Goal: Task Accomplishment & Management: Use online tool/utility

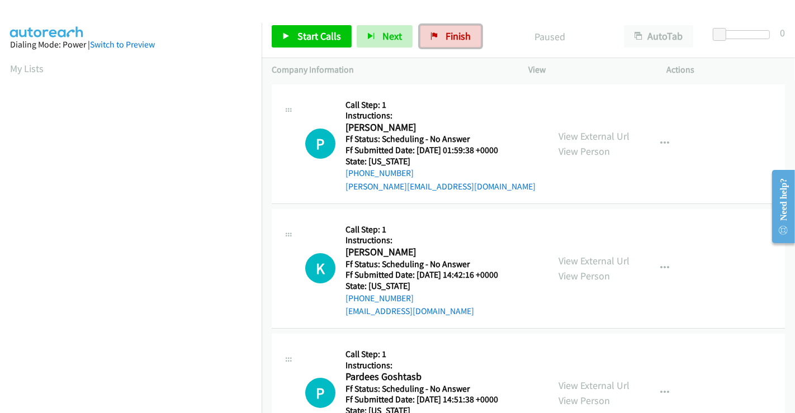
drag, startPoint x: 448, startPoint y: 39, endPoint x: 439, endPoint y: 66, distance: 28.5
click at [448, 39] on span "Finish" at bounding box center [458, 36] width 25 height 13
click at [608, 139] on link "View External Url" at bounding box center [593, 136] width 71 height 13
click at [573, 260] on link "View External Url" at bounding box center [593, 260] width 71 height 13
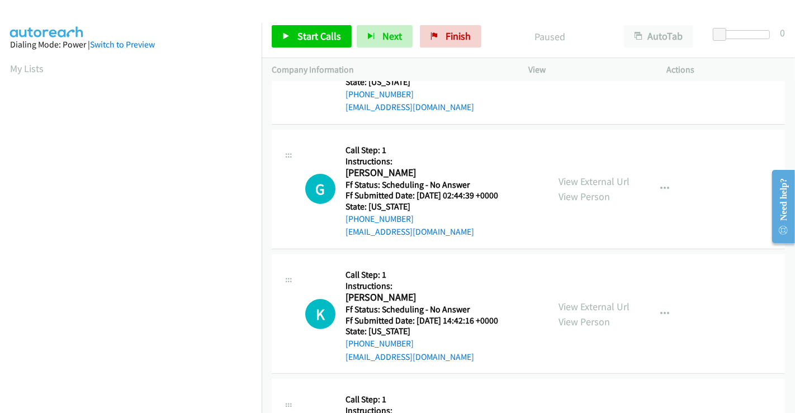
scroll to position [248, 0]
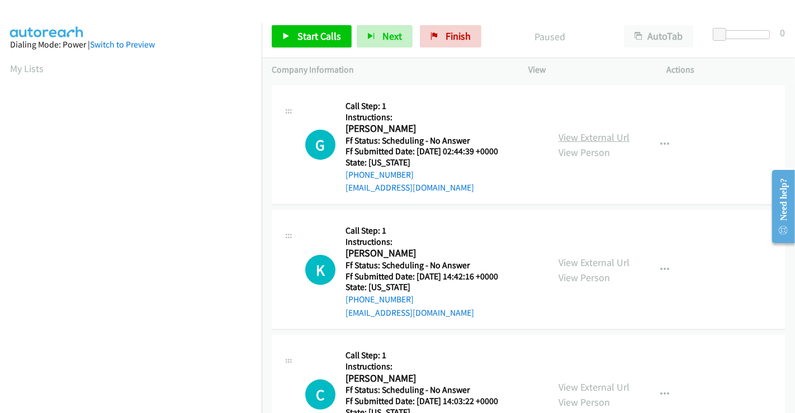
click at [575, 136] on link "View External Url" at bounding box center [593, 137] width 71 height 13
click at [593, 257] on link "View External Url" at bounding box center [593, 262] width 71 height 13
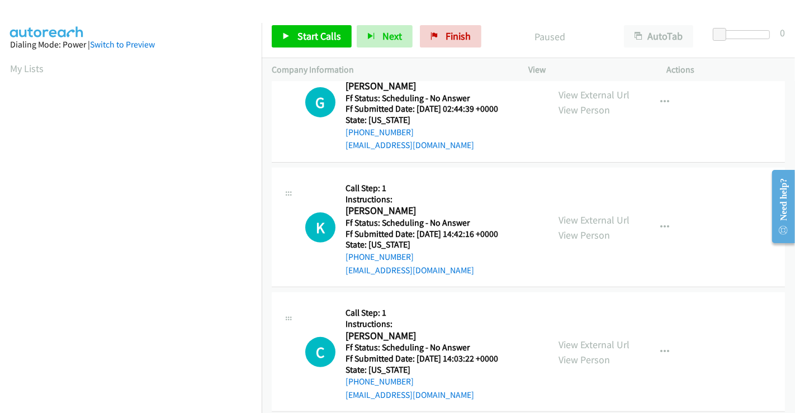
scroll to position [310, 0]
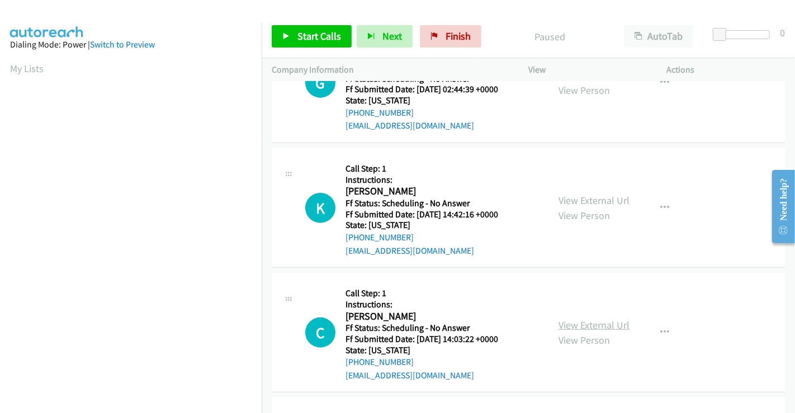
click at [578, 323] on link "View External Url" at bounding box center [593, 325] width 71 height 13
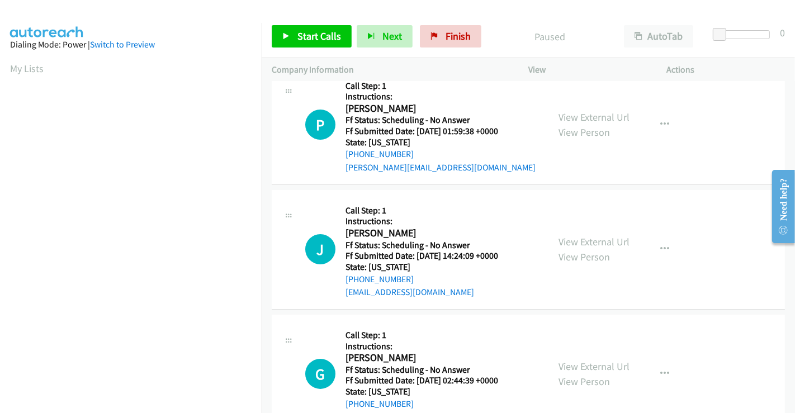
scroll to position [0, 0]
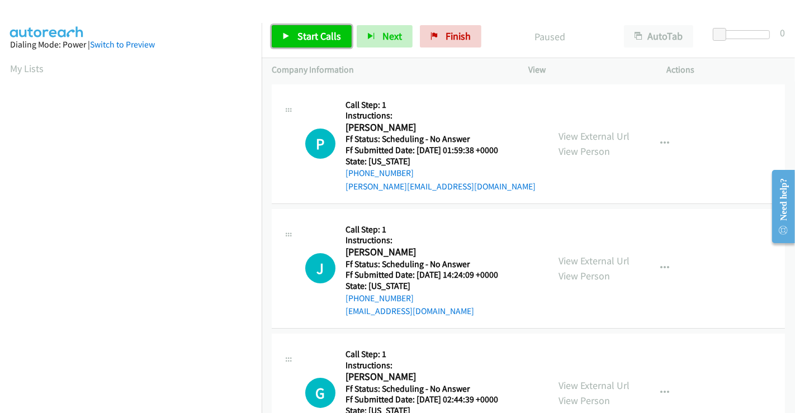
click at [299, 32] on span "Start Calls" at bounding box center [319, 36] width 44 height 13
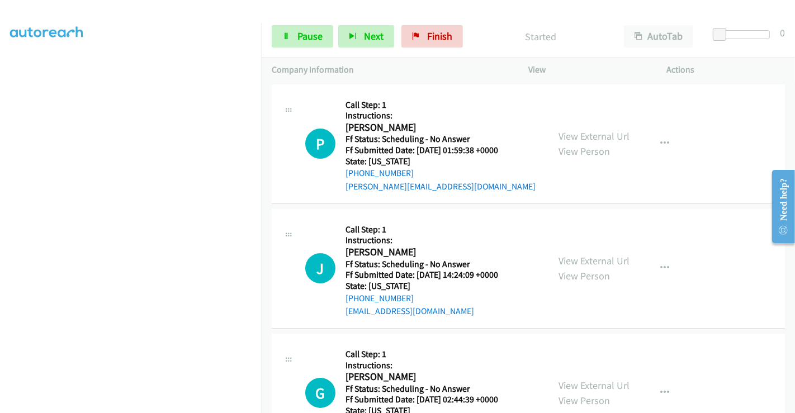
scroll to position [193, 0]
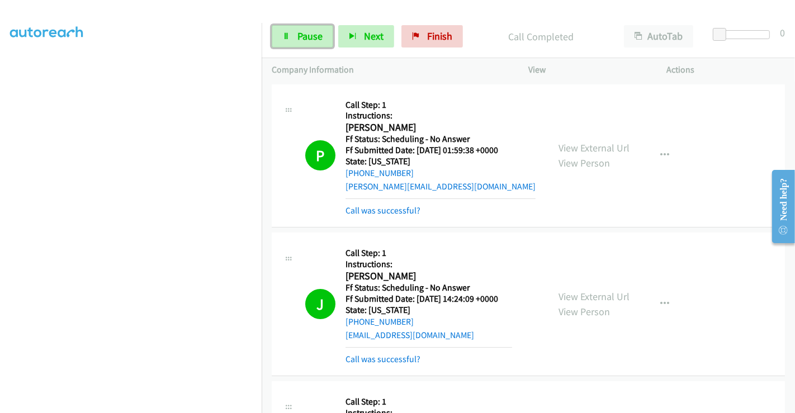
click at [293, 37] on link "Pause" at bounding box center [302, 36] width 61 height 22
click at [305, 34] on span "Pause" at bounding box center [309, 36] width 25 height 13
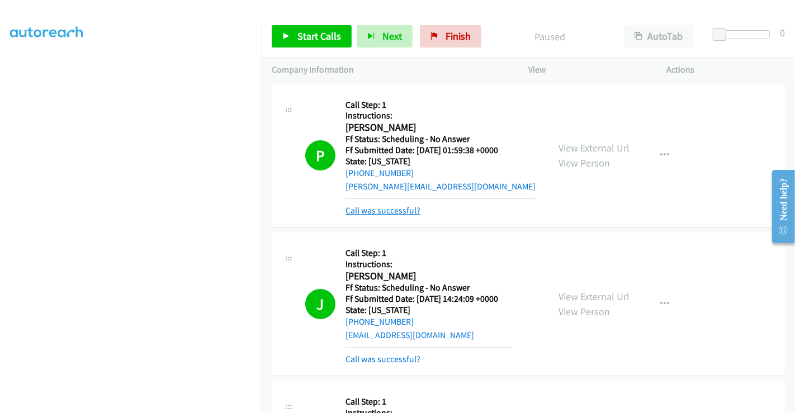
click at [392, 210] on link "Call was successful?" at bounding box center [382, 210] width 75 height 11
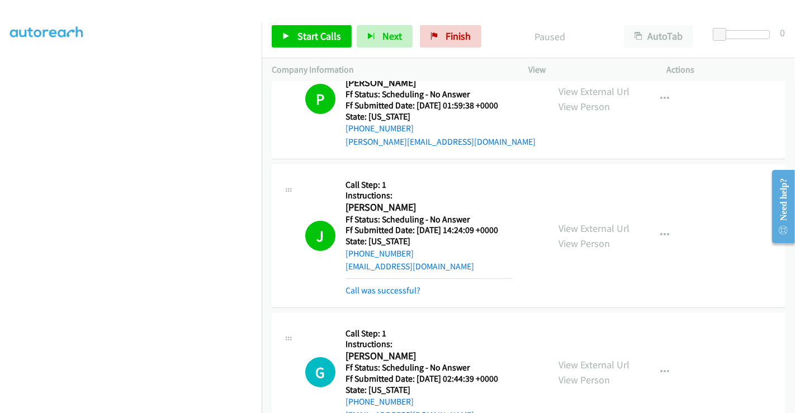
scroll to position [124, 0]
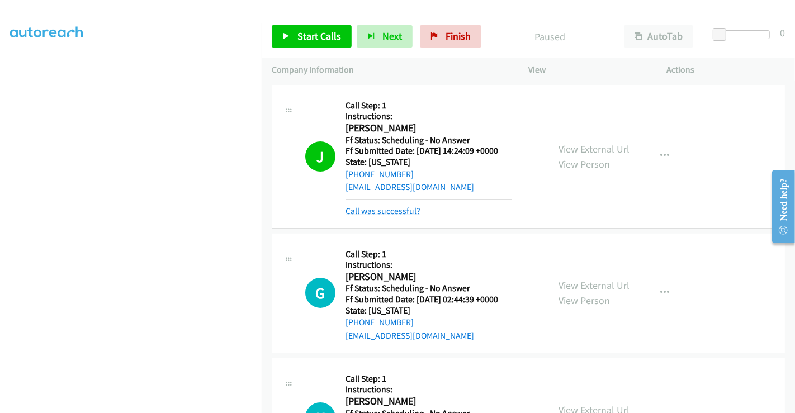
click at [383, 215] on link "Call was successful?" at bounding box center [382, 211] width 75 height 11
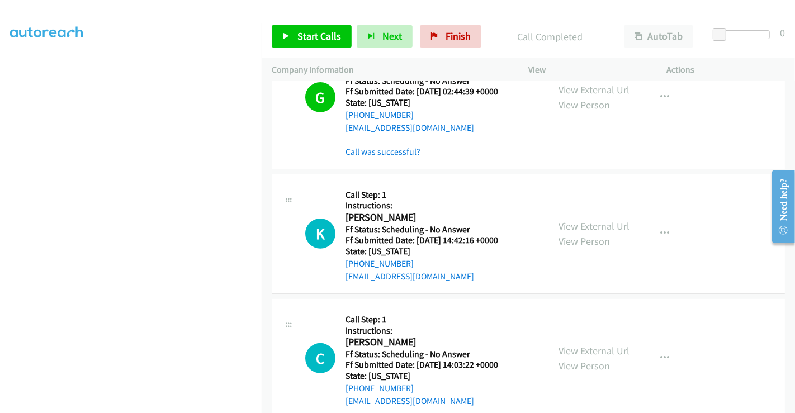
scroll to position [310, 0]
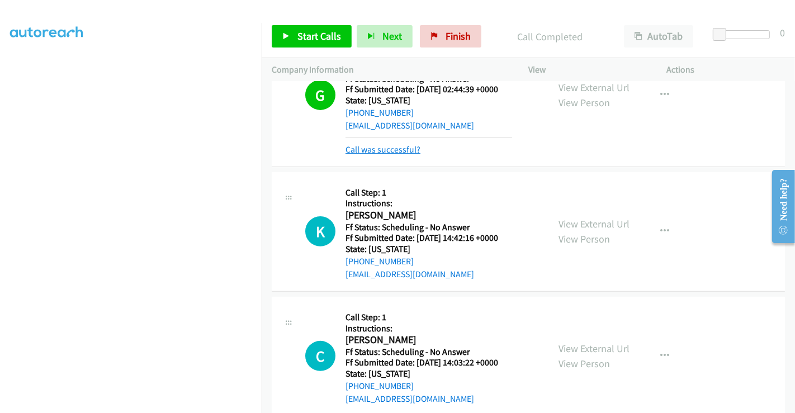
click at [392, 148] on link "Call was successful?" at bounding box center [382, 149] width 75 height 11
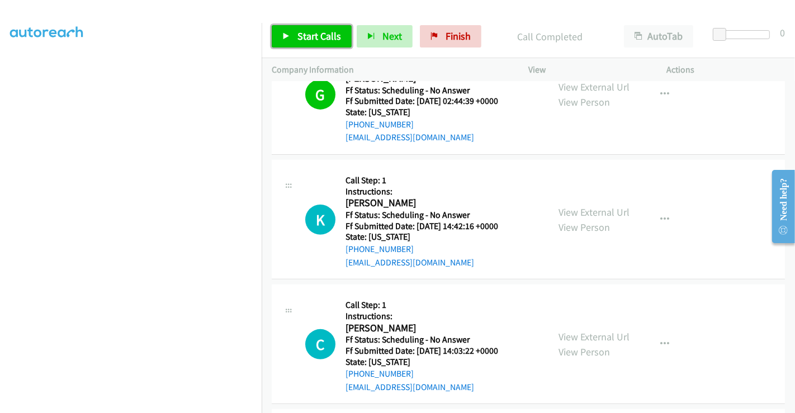
click at [320, 31] on span "Start Calls" at bounding box center [319, 36] width 44 height 13
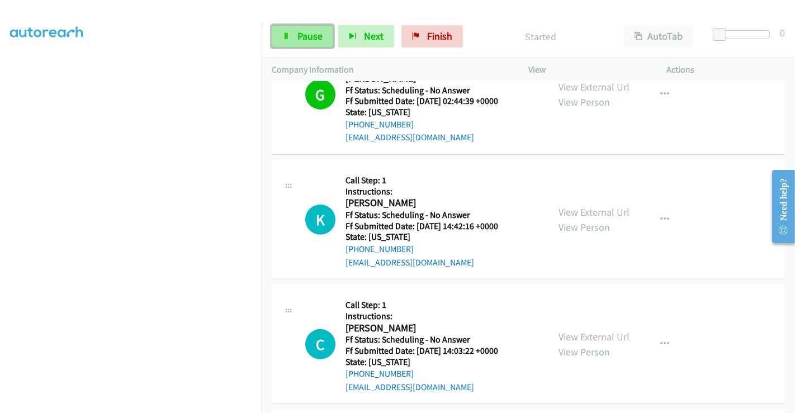
click at [300, 34] on span "Pause" at bounding box center [309, 36] width 25 height 13
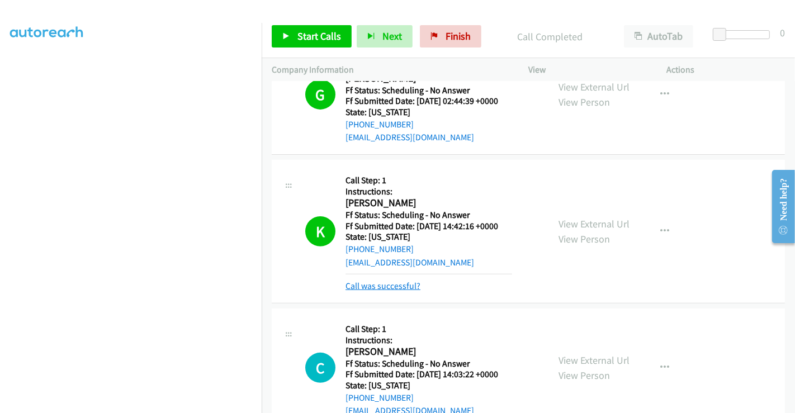
click at [404, 284] on link "Call was successful?" at bounding box center [382, 286] width 75 height 11
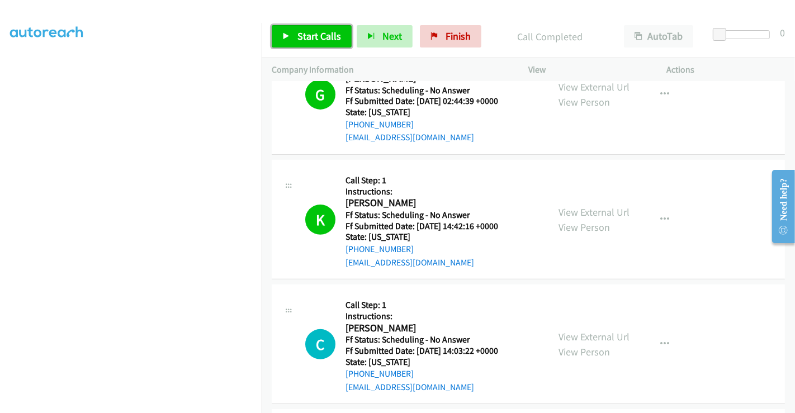
click at [309, 37] on span "Start Calls" at bounding box center [319, 36] width 44 height 13
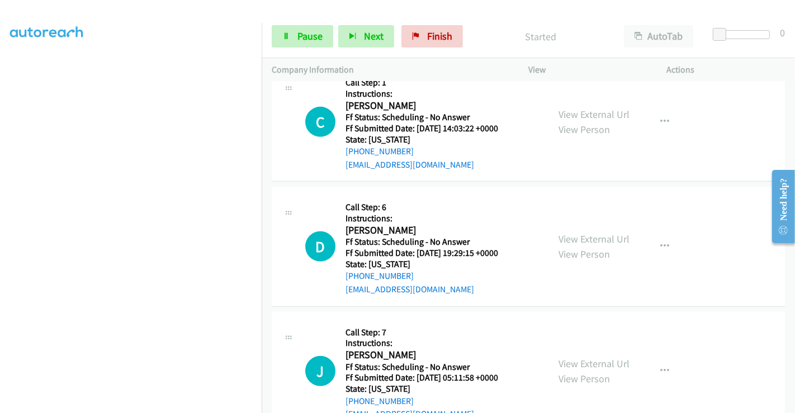
scroll to position [485, 0]
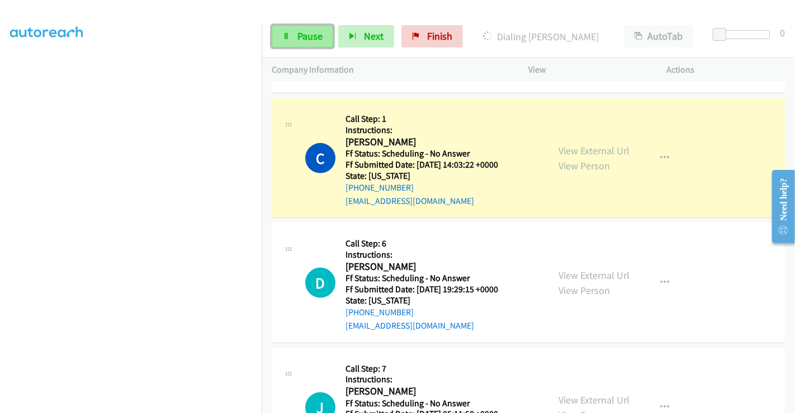
click at [299, 36] on span "Pause" at bounding box center [309, 36] width 25 height 13
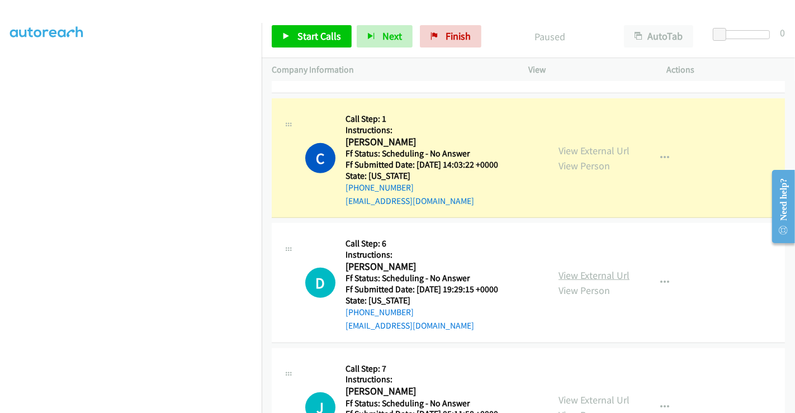
click at [596, 272] on link "View External Url" at bounding box center [593, 275] width 71 height 13
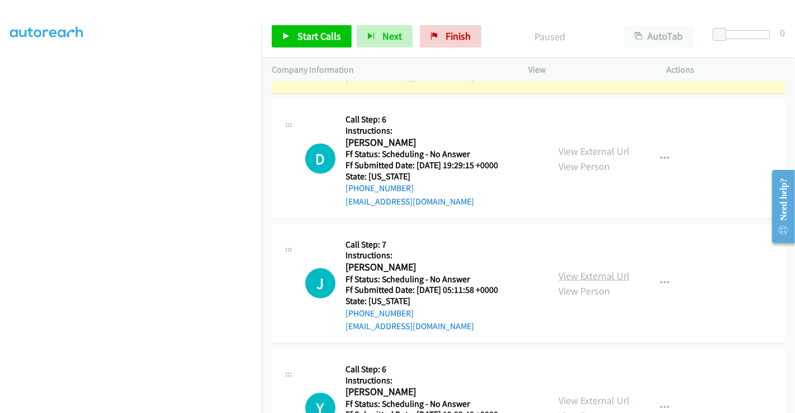
click at [577, 273] on link "View External Url" at bounding box center [593, 275] width 71 height 13
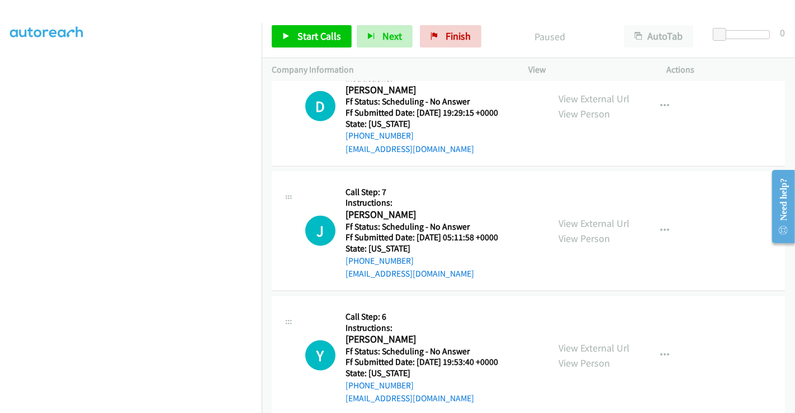
scroll to position [733, 0]
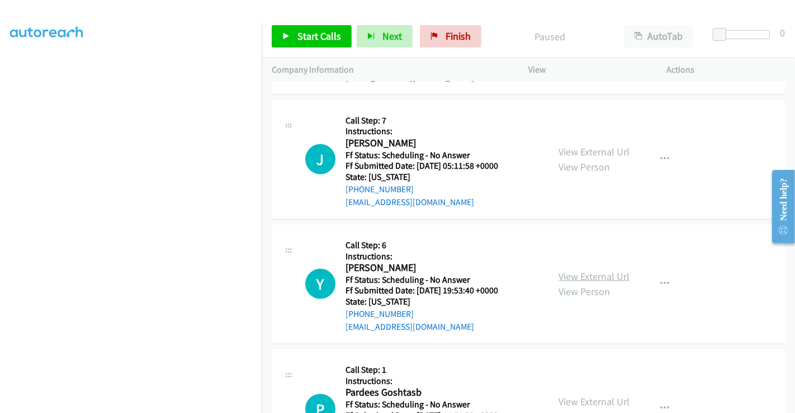
click at [578, 270] on link "View External Url" at bounding box center [593, 276] width 71 height 13
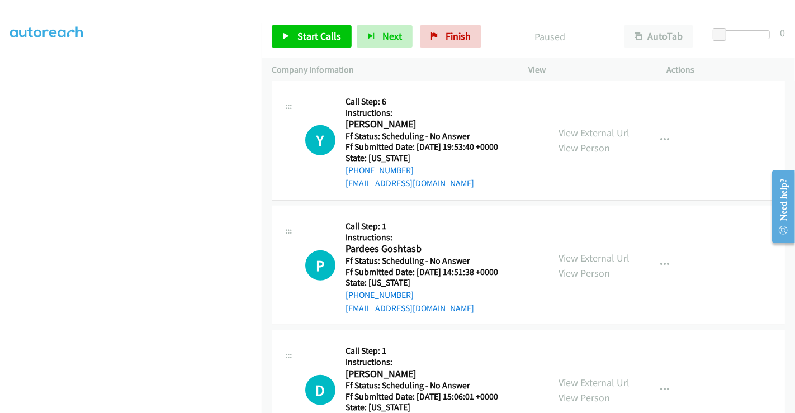
scroll to position [920, 0]
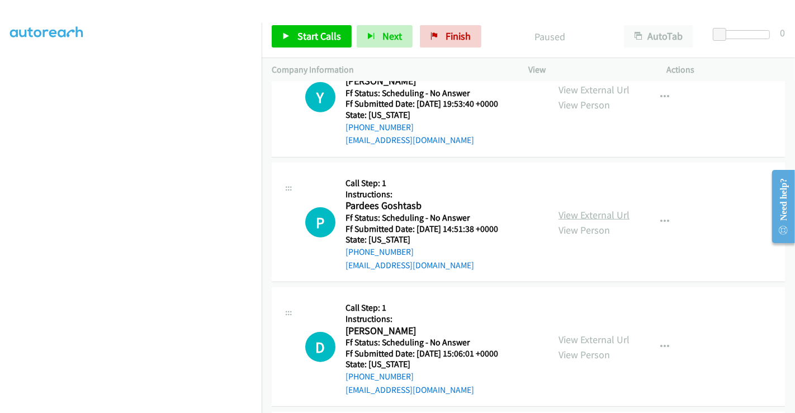
click at [580, 210] on link "View External Url" at bounding box center [593, 215] width 71 height 13
click at [580, 336] on link "View External Url" at bounding box center [593, 339] width 71 height 13
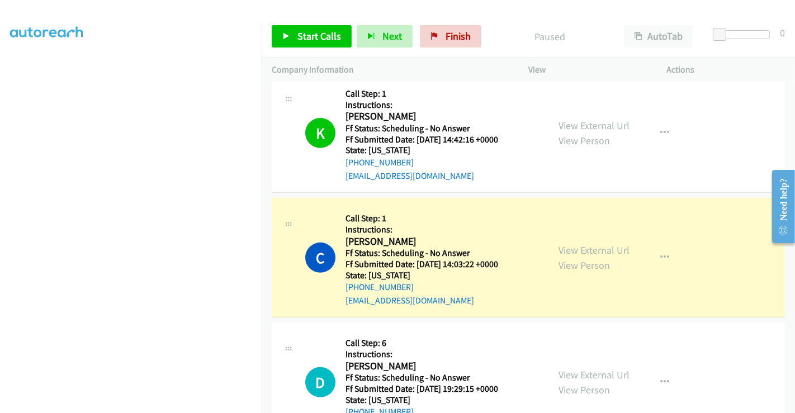
scroll to position [423, 0]
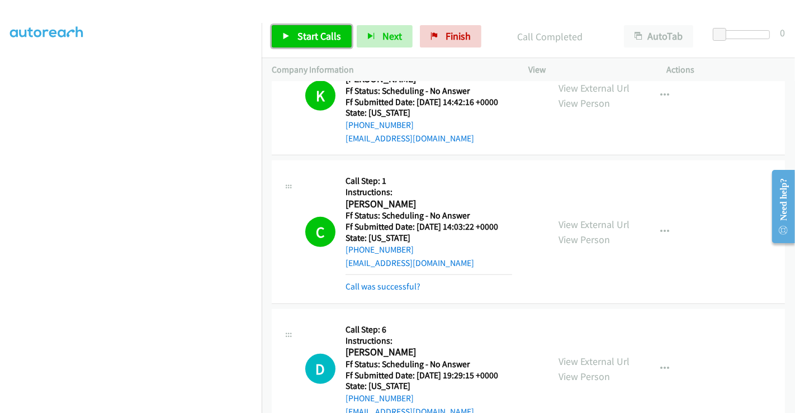
click at [311, 38] on span "Start Calls" at bounding box center [319, 36] width 44 height 13
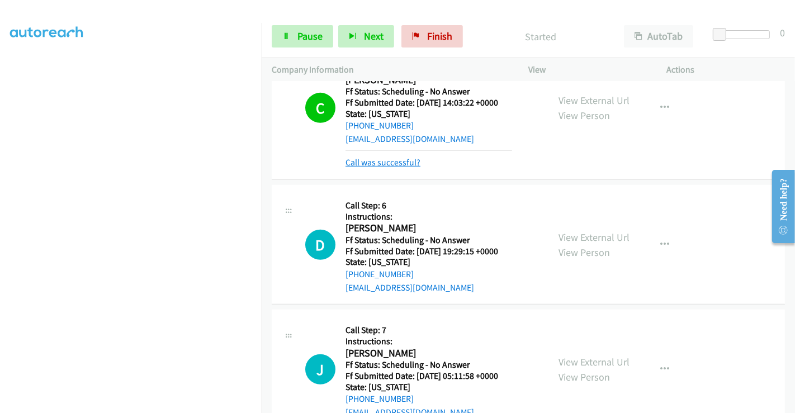
click at [383, 160] on link "Call was successful?" at bounding box center [382, 162] width 75 height 11
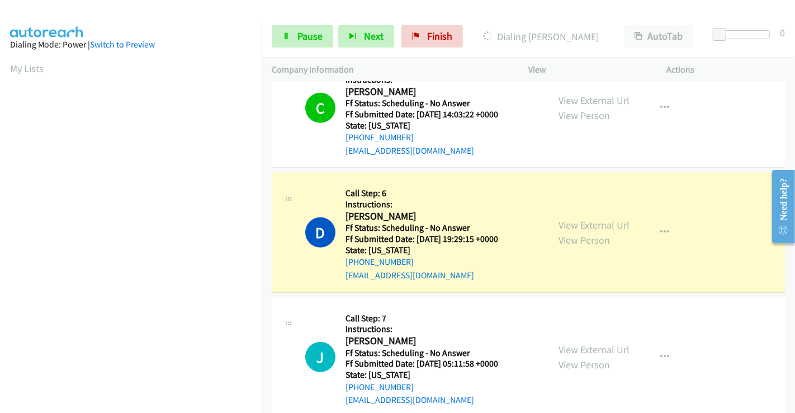
scroll to position [215, 0]
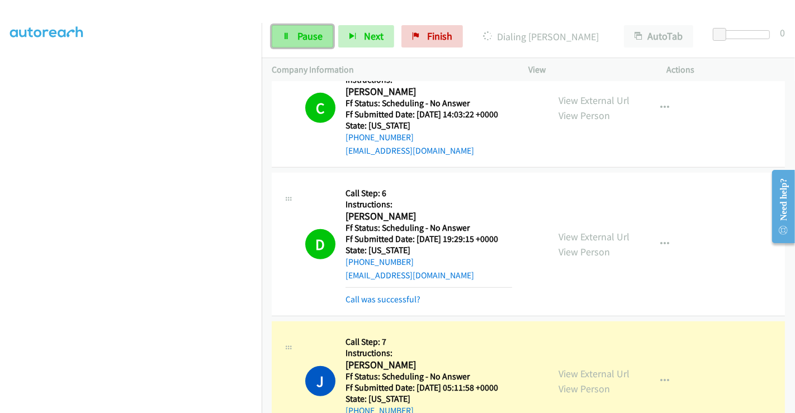
click at [298, 39] on span "Pause" at bounding box center [309, 36] width 25 height 13
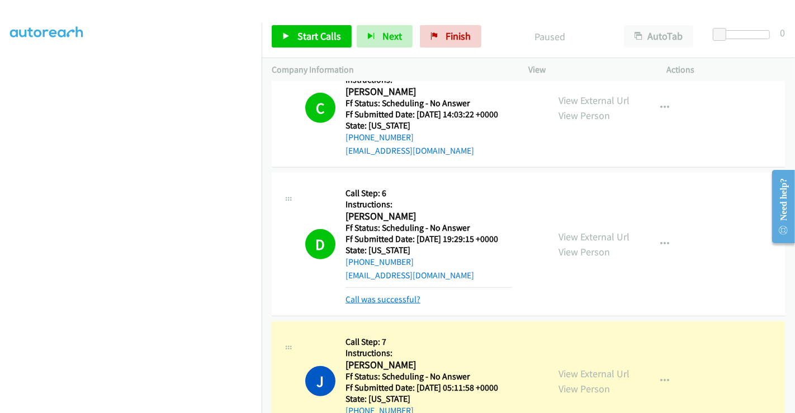
click at [384, 297] on link "Call was successful?" at bounding box center [382, 299] width 75 height 11
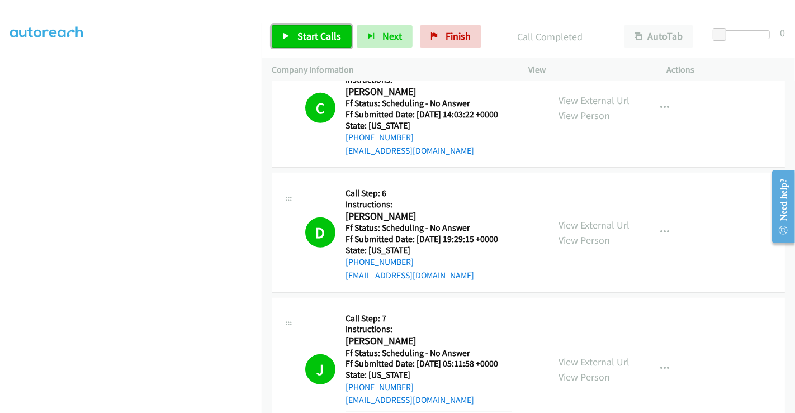
click at [315, 38] on span "Start Calls" at bounding box center [319, 36] width 44 height 13
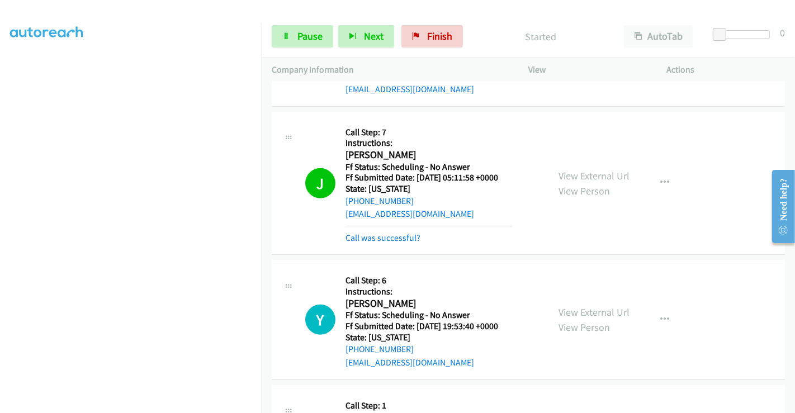
scroll to position [783, 0]
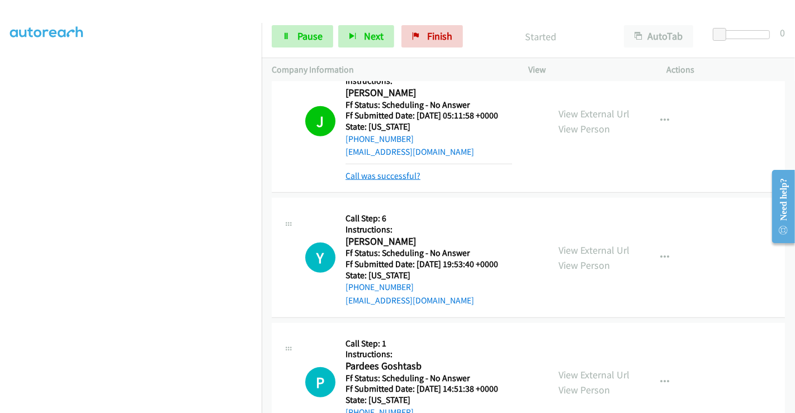
click at [395, 175] on link "Call was successful?" at bounding box center [382, 175] width 75 height 11
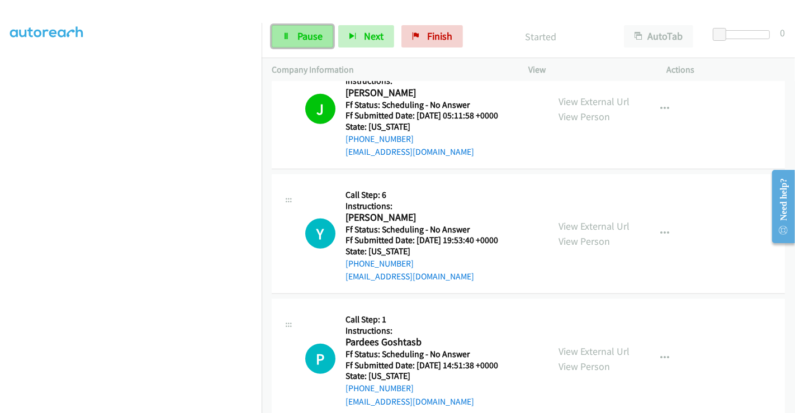
click at [306, 39] on span "Pause" at bounding box center [309, 36] width 25 height 13
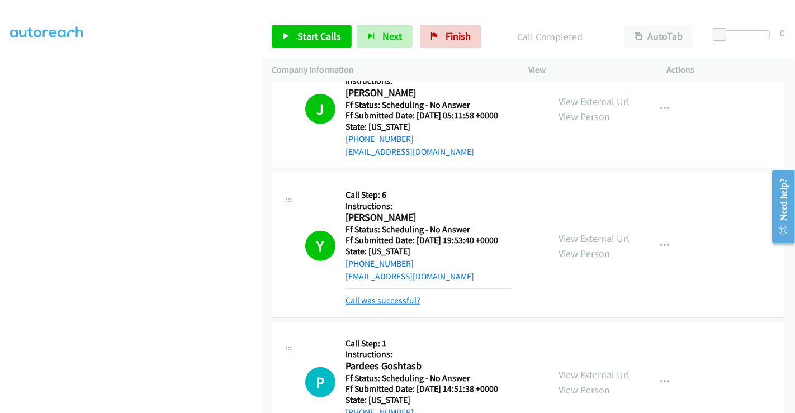
click at [385, 297] on div "Callback Scheduled Call Step: 6 Instructions: Yvette Viera America/Los_Angeles …" at bounding box center [428, 245] width 167 height 123
click at [390, 297] on link "Call was successful?" at bounding box center [382, 300] width 75 height 11
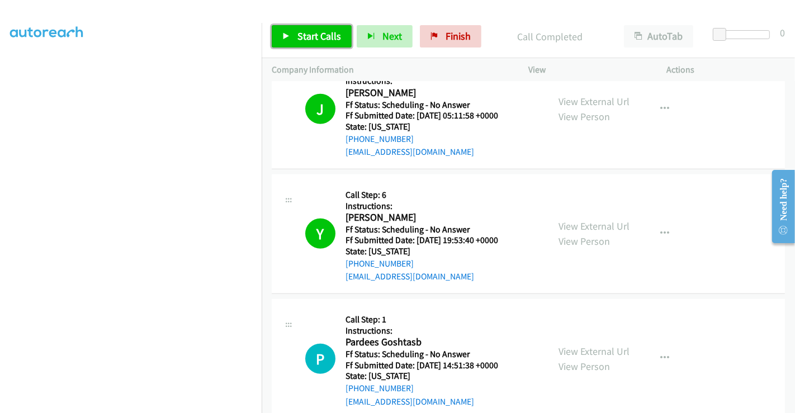
click at [321, 31] on span "Start Calls" at bounding box center [319, 36] width 44 height 13
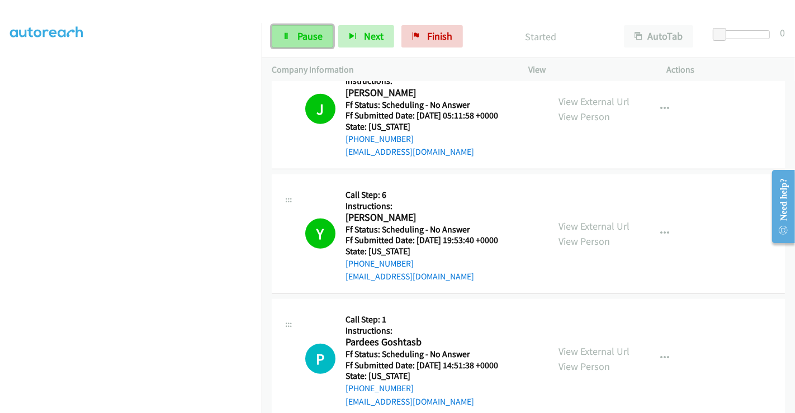
click at [312, 36] on span "Pause" at bounding box center [309, 36] width 25 height 13
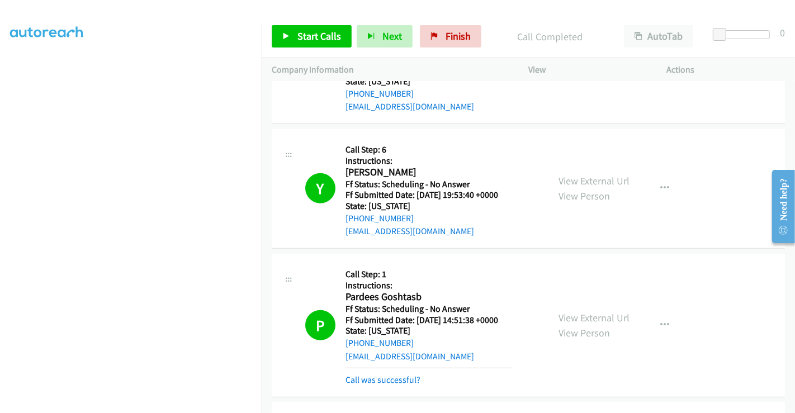
scroll to position [845, 0]
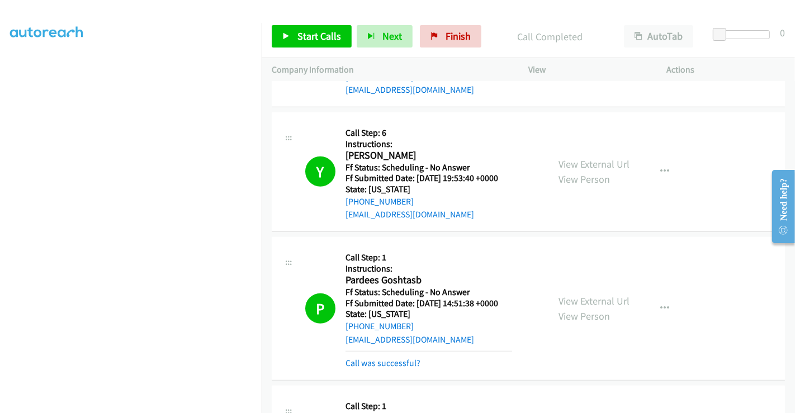
click at [483, 181] on h5 "Ff Submitted Date: 2025-10-04 19:53:40 +0000" at bounding box center [428, 178] width 167 height 11
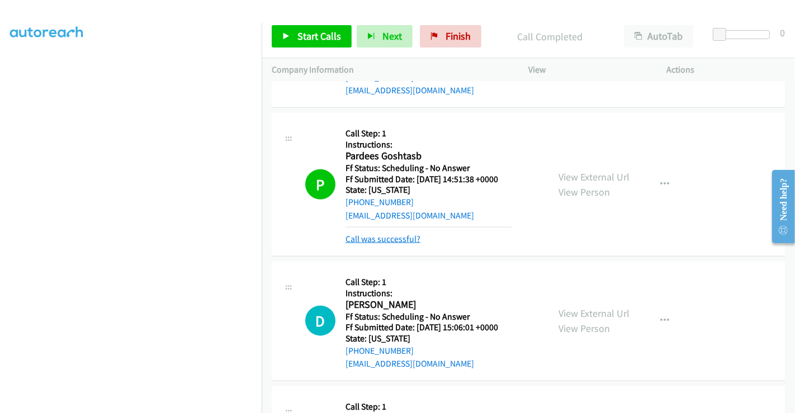
click at [397, 241] on link "Call was successful?" at bounding box center [382, 239] width 75 height 11
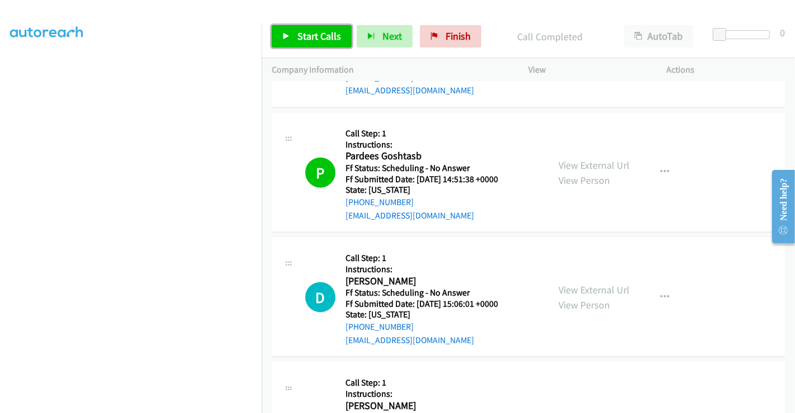
click at [297, 35] on span "Start Calls" at bounding box center [319, 36] width 44 height 13
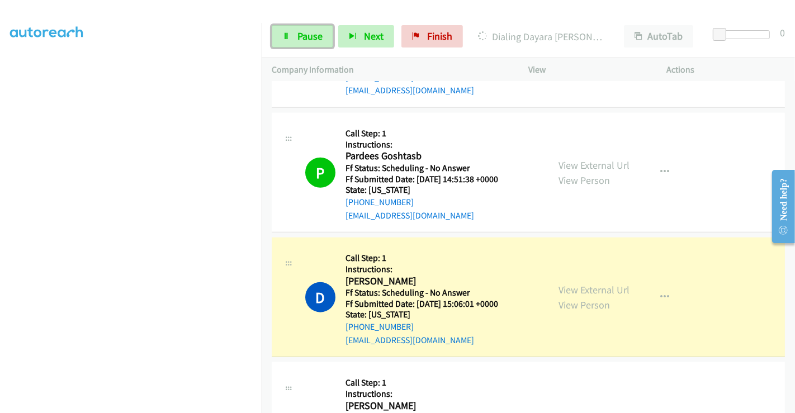
click at [297, 35] on span "Pause" at bounding box center [309, 36] width 25 height 13
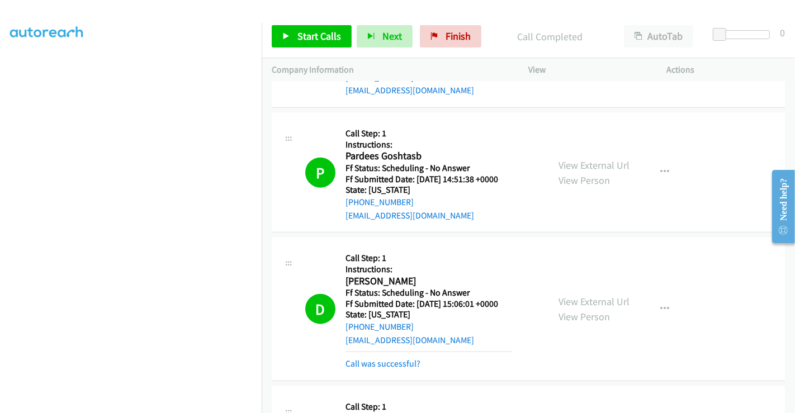
click at [508, 139] on h5 "Instructions:" at bounding box center [428, 144] width 167 height 11
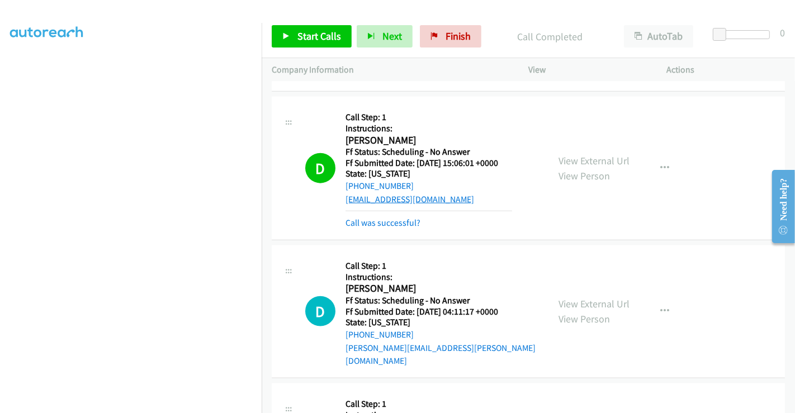
scroll to position [1094, 0]
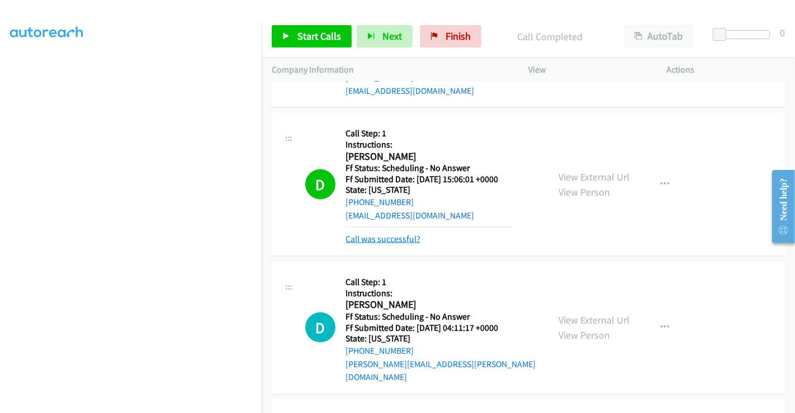
click at [404, 241] on link "Call was successful?" at bounding box center [382, 239] width 75 height 11
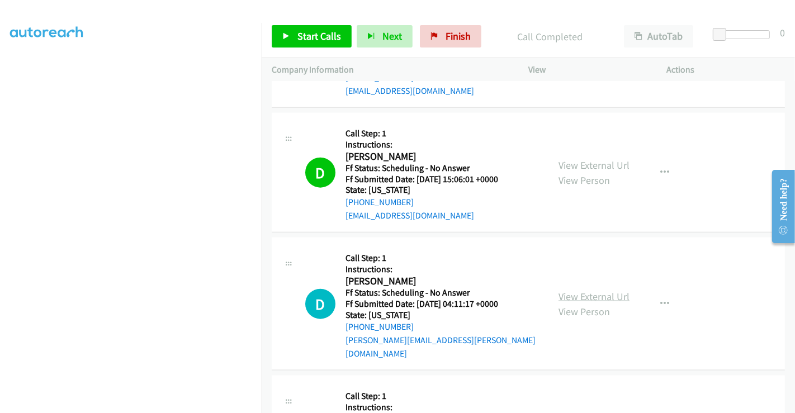
click at [594, 291] on link "View External Url" at bounding box center [593, 296] width 71 height 13
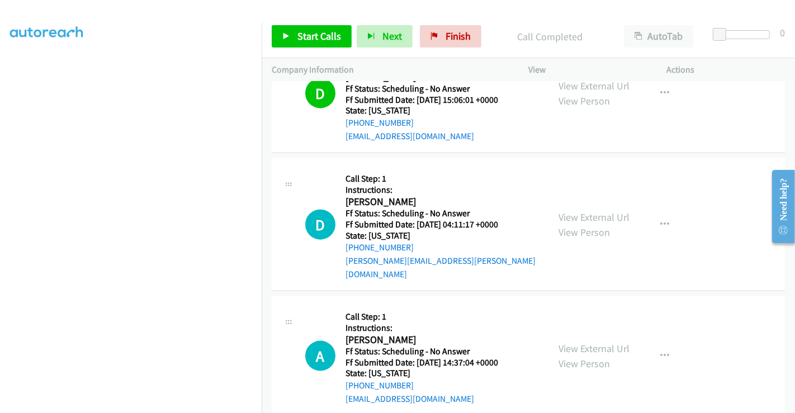
scroll to position [1218, 0]
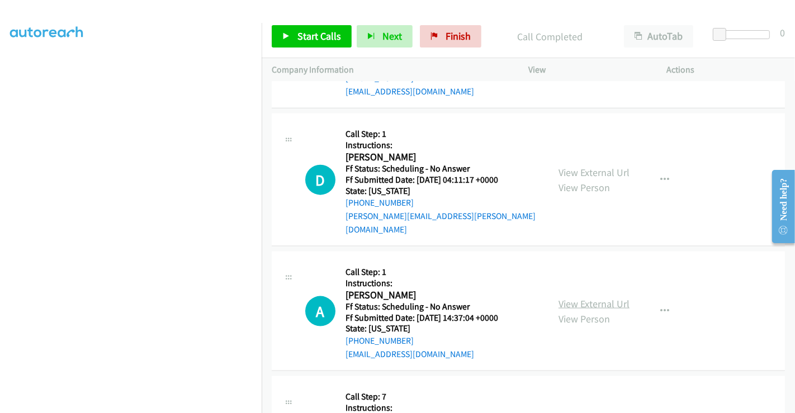
click at [587, 297] on link "View External Url" at bounding box center [593, 303] width 71 height 13
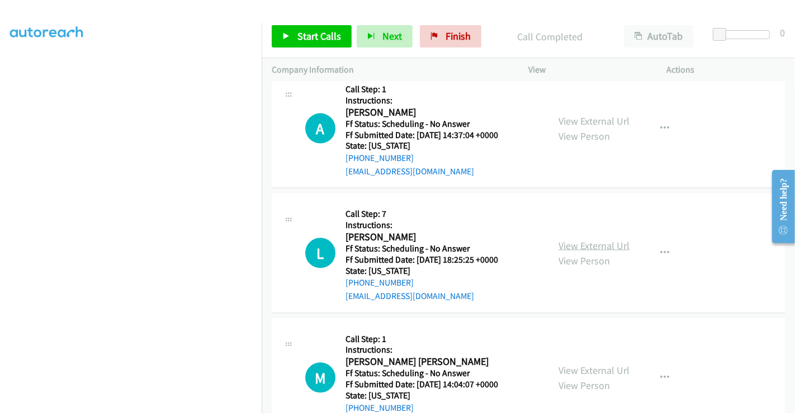
scroll to position [1404, 0]
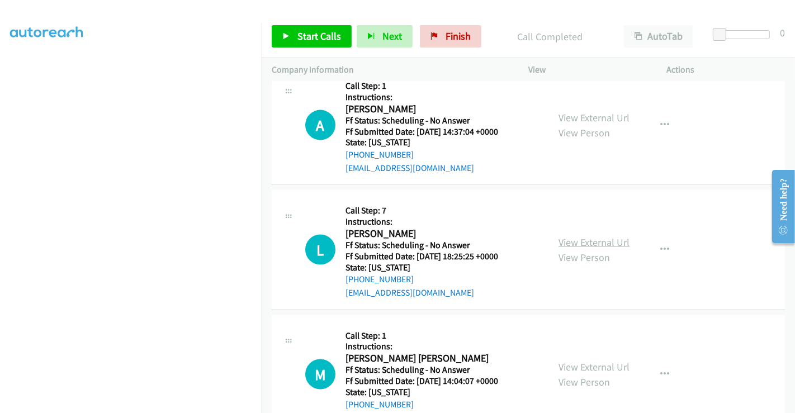
click at [590, 236] on link "View External Url" at bounding box center [593, 242] width 71 height 13
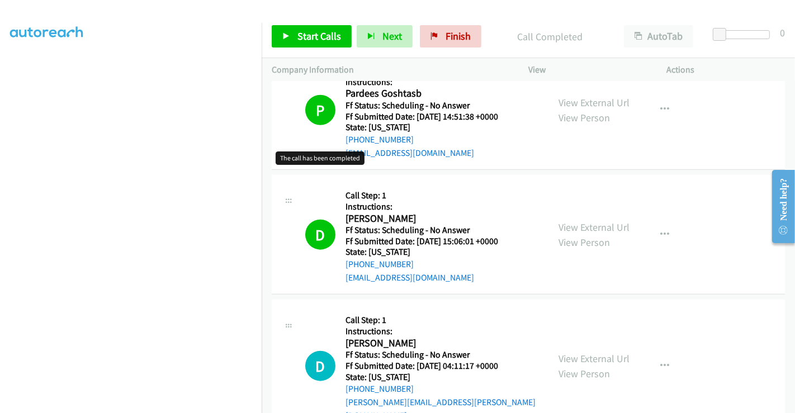
scroll to position [1031, 0]
click at [306, 40] on span "Start Calls" at bounding box center [319, 36] width 44 height 13
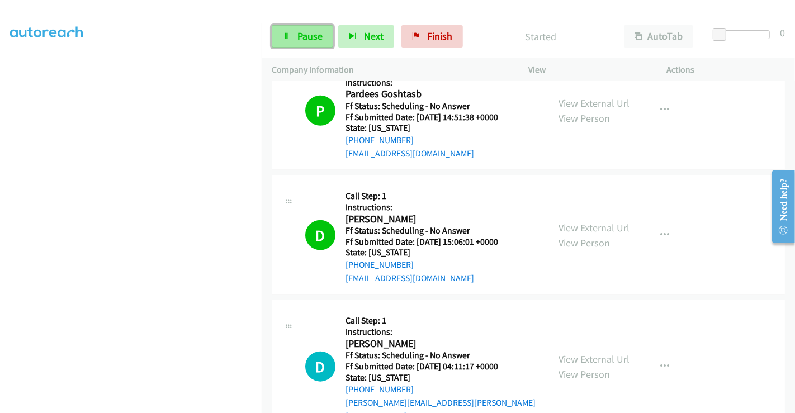
click at [300, 34] on span "Pause" at bounding box center [309, 36] width 25 height 13
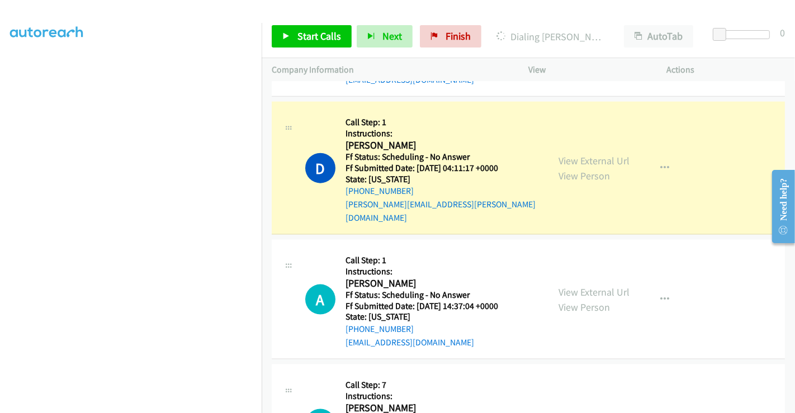
scroll to position [1156, 0]
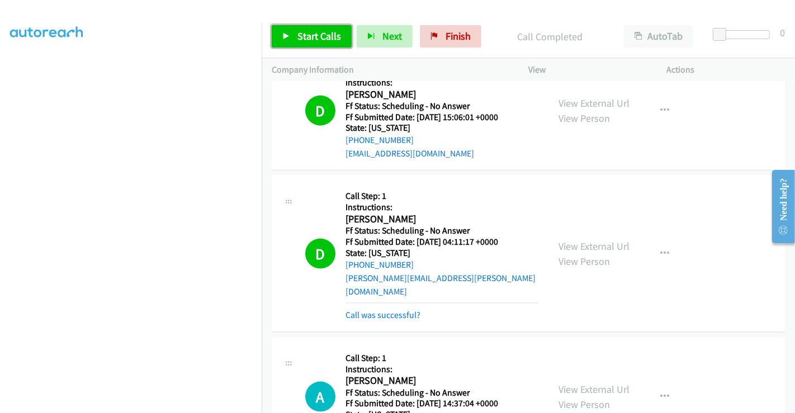
click at [321, 34] on span "Start Calls" at bounding box center [319, 36] width 44 height 13
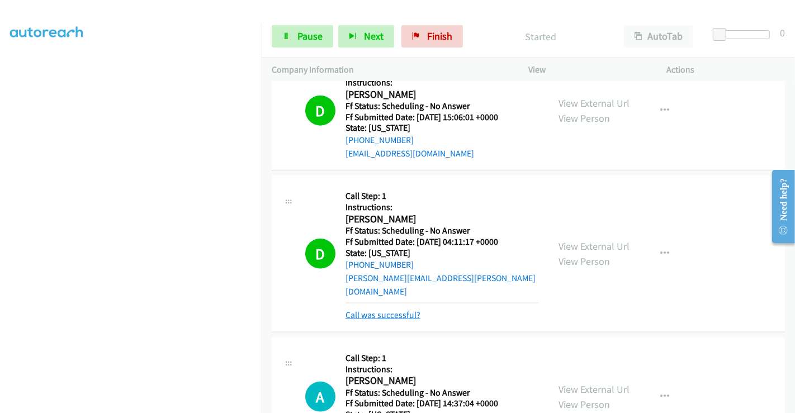
click at [388, 310] on link "Call was successful?" at bounding box center [382, 315] width 75 height 11
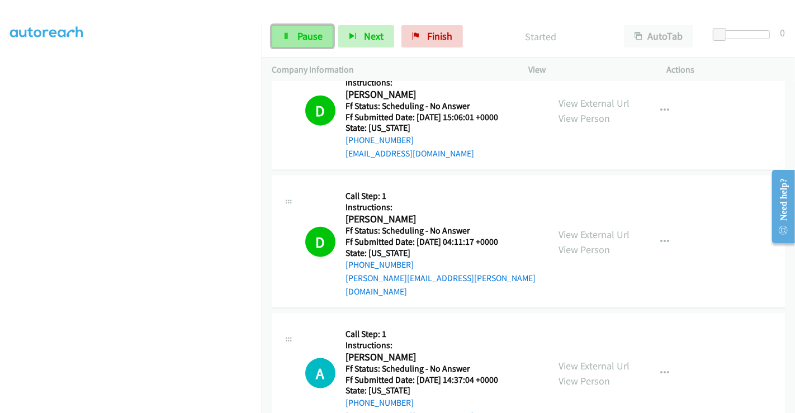
click at [303, 34] on span "Pause" at bounding box center [309, 36] width 25 height 13
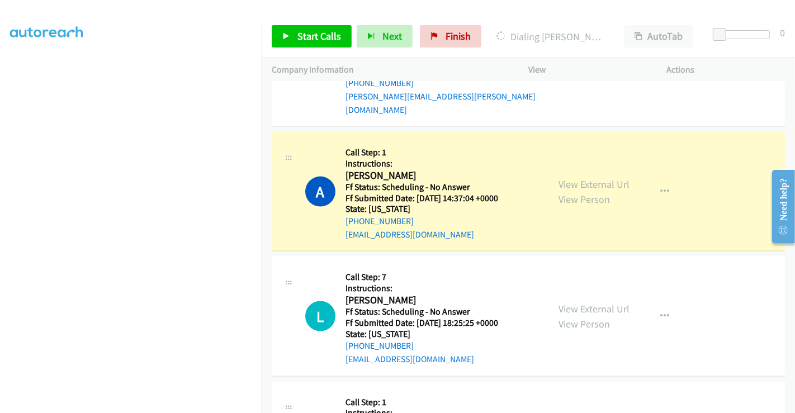
scroll to position [1342, 0]
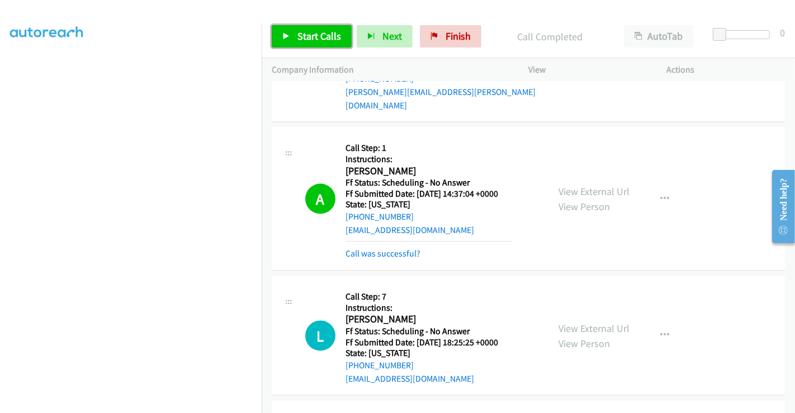
click at [314, 34] on span "Start Calls" at bounding box center [319, 36] width 44 height 13
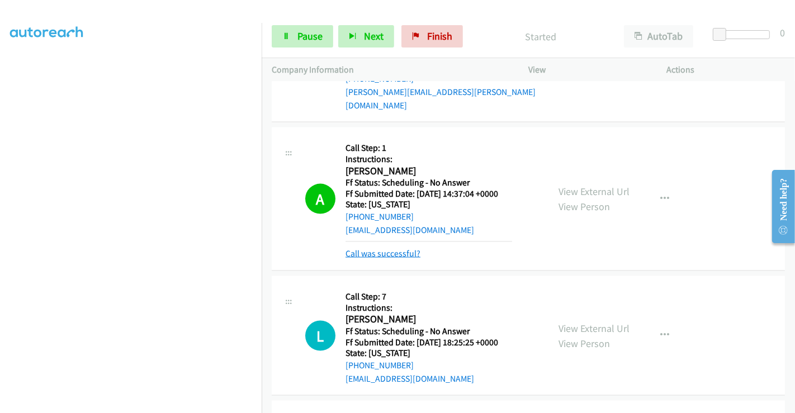
click at [378, 248] on link "Call was successful?" at bounding box center [382, 253] width 75 height 11
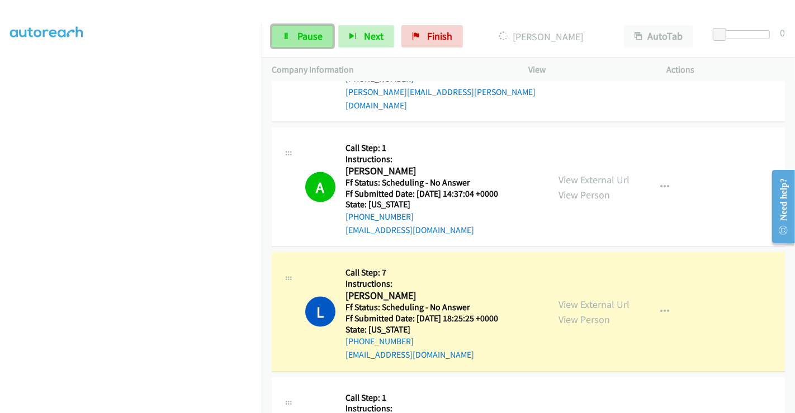
click at [296, 34] on link "Pause" at bounding box center [302, 36] width 61 height 22
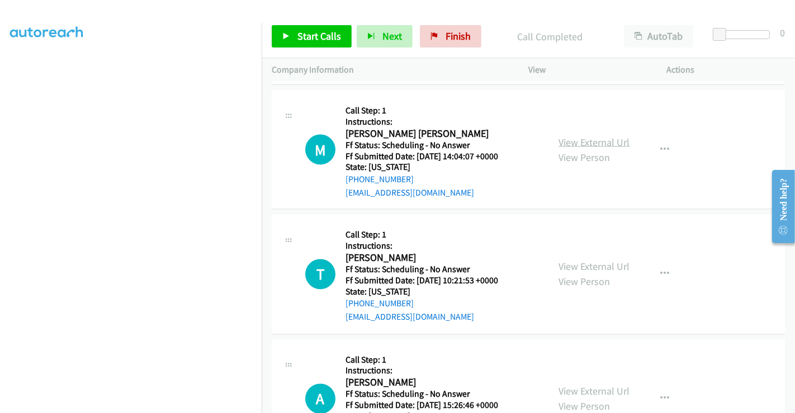
scroll to position [1676, 0]
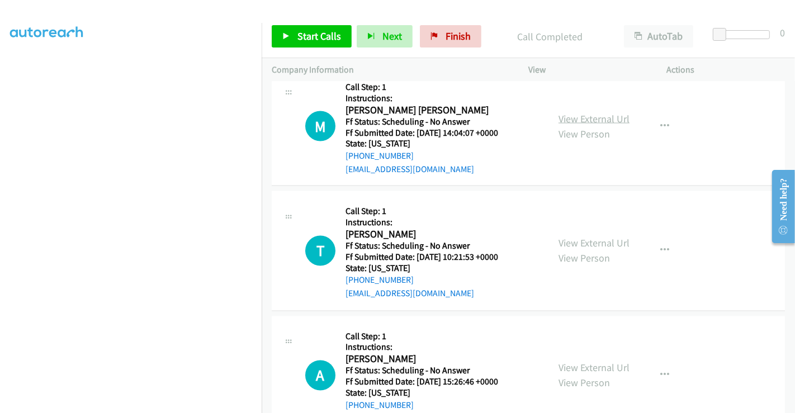
click at [587, 112] on link "View External Url" at bounding box center [593, 118] width 71 height 13
click at [594, 237] on link "View External Url" at bounding box center [593, 243] width 71 height 13
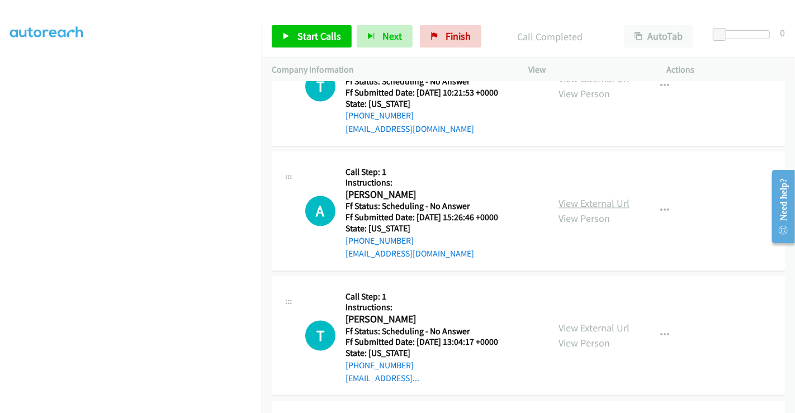
scroll to position [1863, 0]
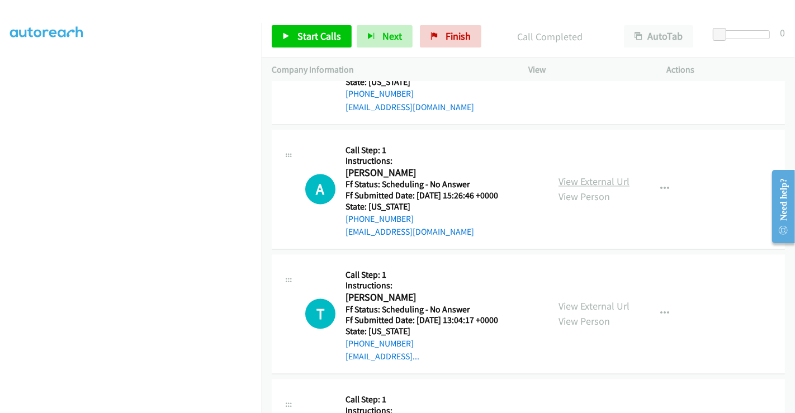
click at [583, 176] on link "View External Url" at bounding box center [593, 182] width 71 height 13
click at [587, 300] on link "View External Url" at bounding box center [593, 306] width 71 height 13
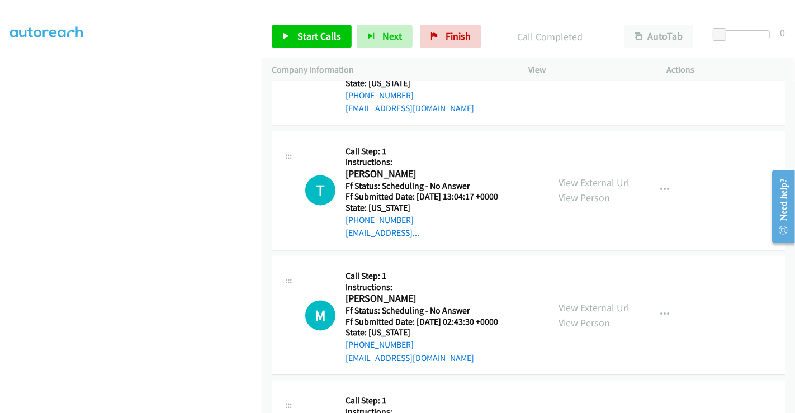
scroll to position [1987, 0]
click at [586, 301] on link "View External Url" at bounding box center [593, 307] width 71 height 13
click at [302, 36] on span "Start Calls" at bounding box center [319, 36] width 44 height 13
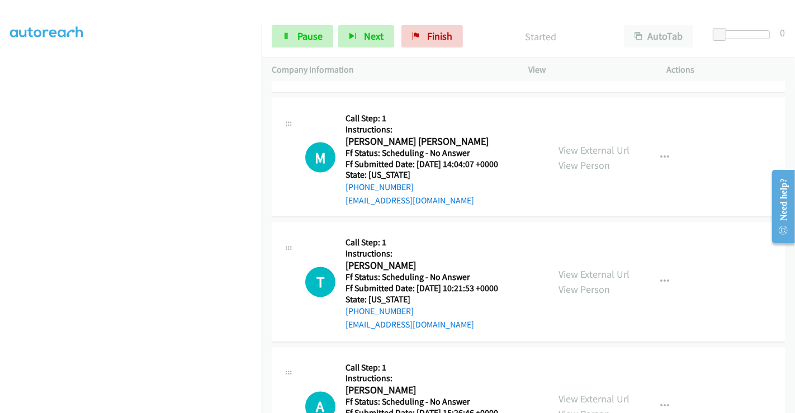
scroll to position [1552, 0]
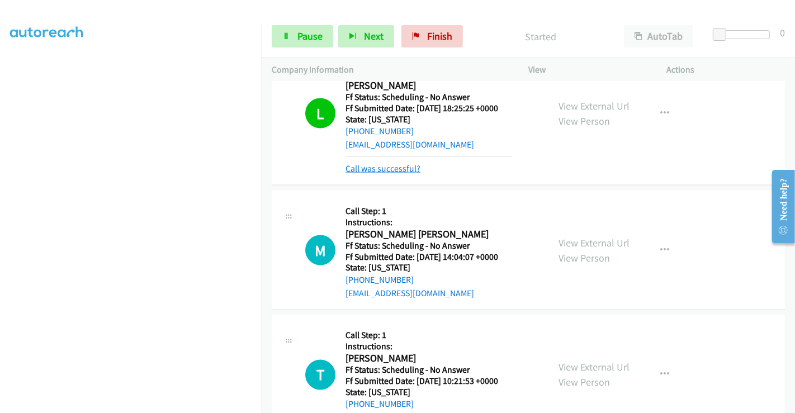
click at [380, 163] on link "Call was successful?" at bounding box center [382, 168] width 75 height 11
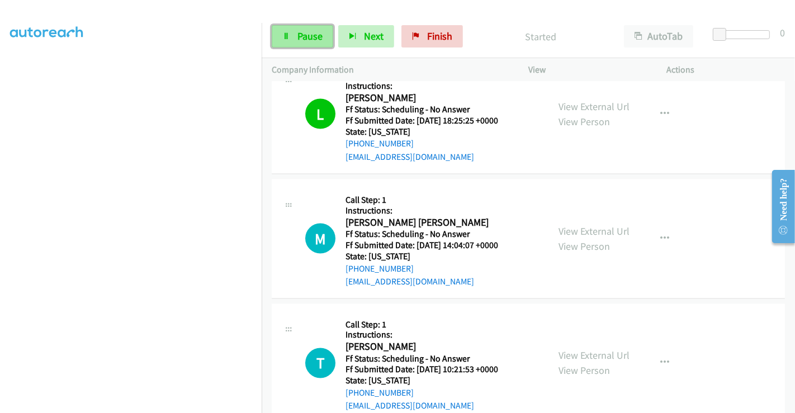
click at [293, 35] on link "Pause" at bounding box center [302, 36] width 61 height 22
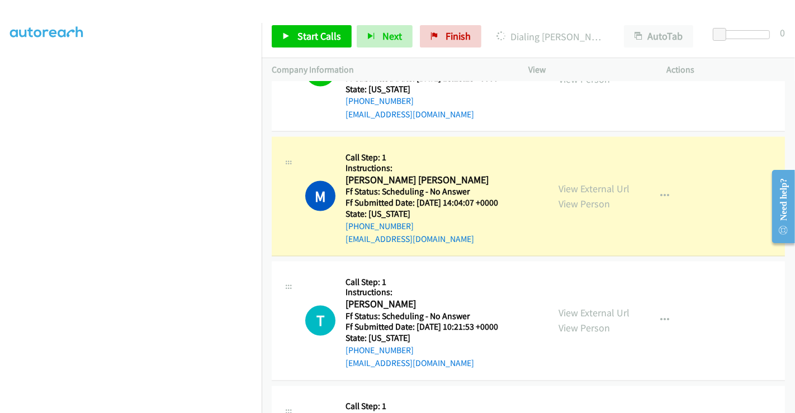
scroll to position [1602, 0]
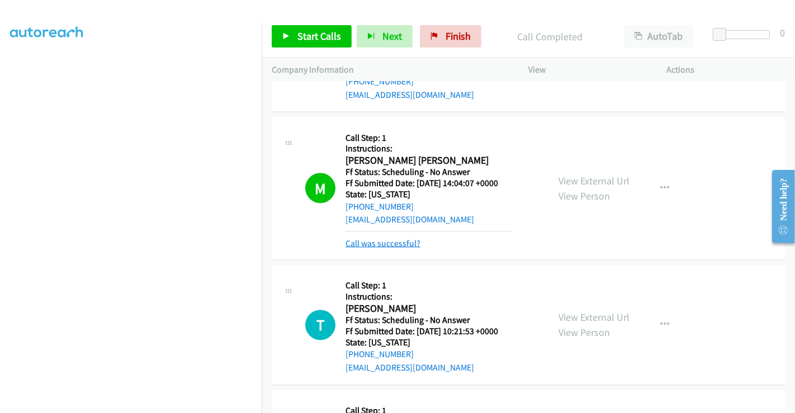
click at [391, 238] on link "Call was successful?" at bounding box center [382, 243] width 75 height 11
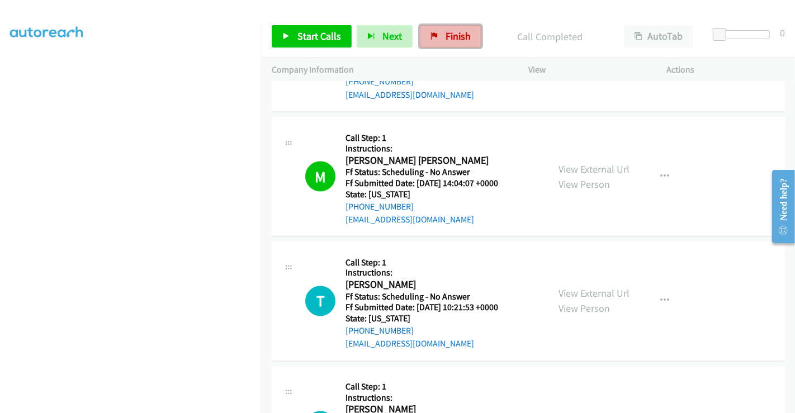
click at [452, 39] on span "Finish" at bounding box center [458, 36] width 25 height 13
